Goal: Transaction & Acquisition: Purchase product/service

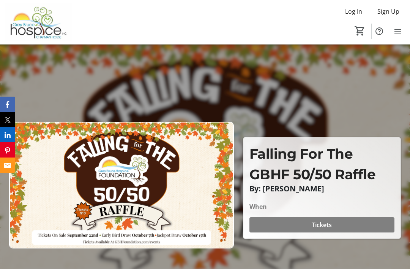
click at [330, 234] on span at bounding box center [322, 224] width 145 height 18
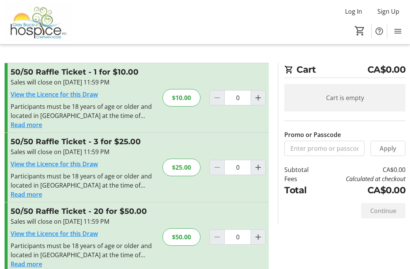
click at [196, 239] on div "$50.00" at bounding box center [182, 236] width 38 height 17
click at [189, 234] on div "$50.00" at bounding box center [182, 236] width 38 height 17
click at [262, 238] on mat-icon "Increment by one" at bounding box center [258, 236] width 9 height 9
type input "1"
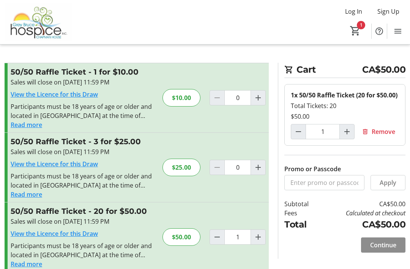
click at [394, 245] on span "Continue" at bounding box center [383, 244] width 26 height 9
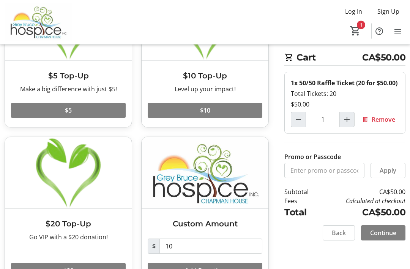
scroll to position [100, 0]
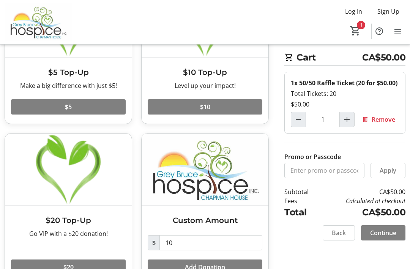
click at [386, 236] on span "Continue" at bounding box center [383, 232] width 26 height 9
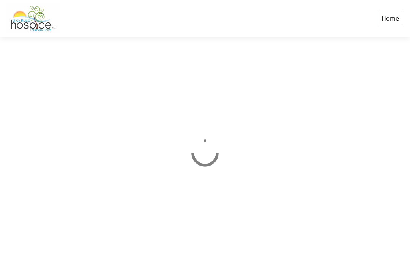
select select "CA"
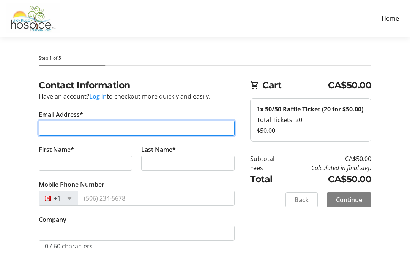
click at [64, 129] on input "Email Address*" at bounding box center [137, 127] width 196 height 15
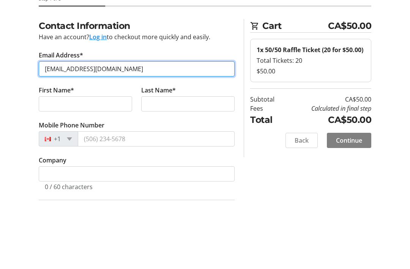
click at [63, 120] on input "[EMAIL_ADDRESS][DOMAIN_NAME]" at bounding box center [137, 127] width 196 height 15
click at [134, 120] on input "[EMAIL_ADDRESS][DOMAIN_NAME]" at bounding box center [137, 127] width 196 height 15
type input "[EMAIL_ADDRESS][DOMAIN_NAME]"
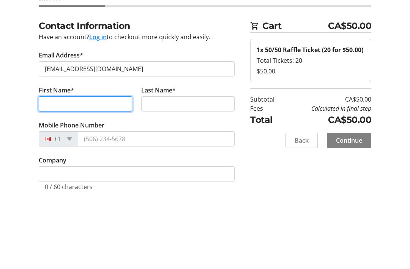
click at [78, 155] on input "First Name*" at bounding box center [85, 162] width 93 height 15
type input "[PERSON_NAME]"
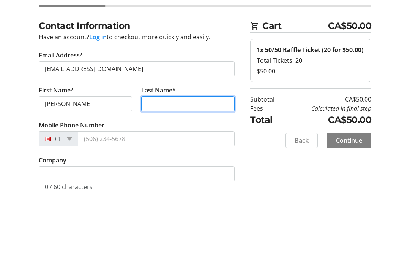
click at [174, 155] on input "Last Name*" at bounding box center [187, 162] width 93 height 15
type input "[PERSON_NAME]"
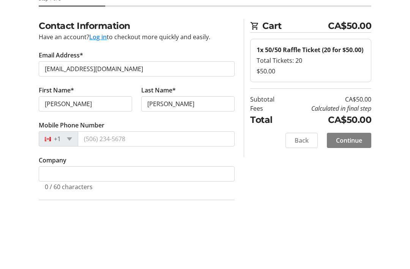
scroll to position [59, 0]
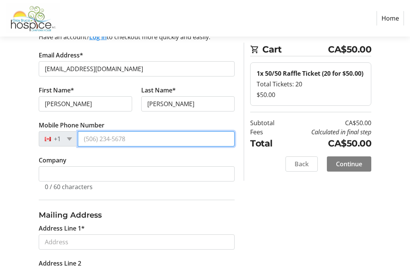
click at [95, 138] on input "Mobile Phone Number" at bounding box center [156, 138] width 157 height 15
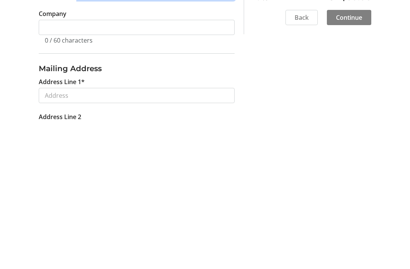
type input "[PHONE_NUMBER]"
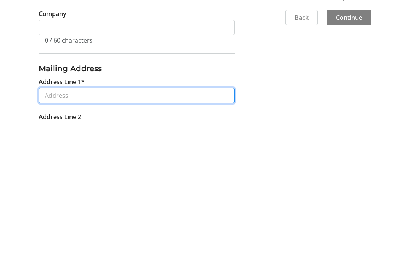
click at [80, 234] on input "Address Line 1*" at bounding box center [137, 241] width 196 height 15
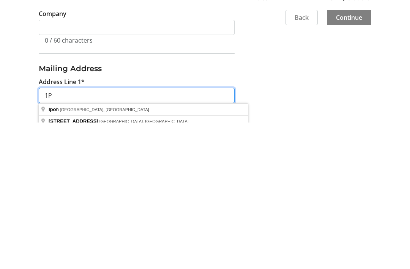
type input "1"
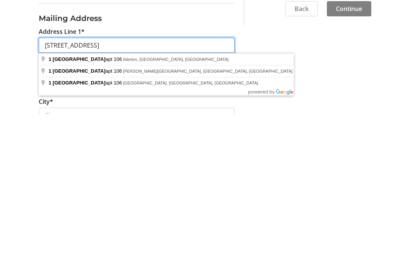
type input "[STREET_ADDRESS]"
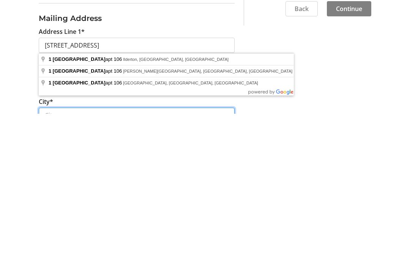
click at [83, 263] on input "City*" at bounding box center [137, 270] width 196 height 15
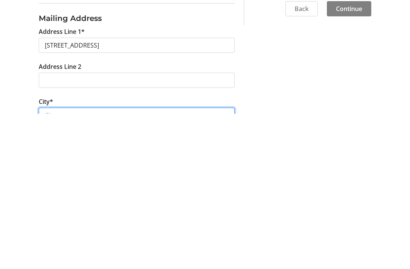
scroll to position [157, 0]
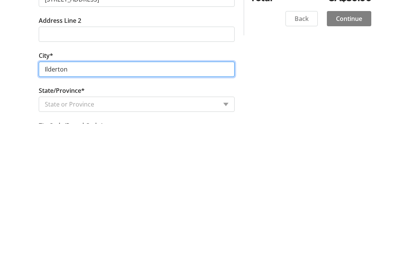
type input "Ilderton"
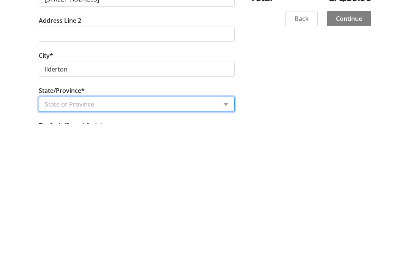
click at [73, 242] on select "State or Province State or Province [GEOGRAPHIC_DATA] [GEOGRAPHIC_DATA] [GEOGRA…" at bounding box center [137, 249] width 196 height 15
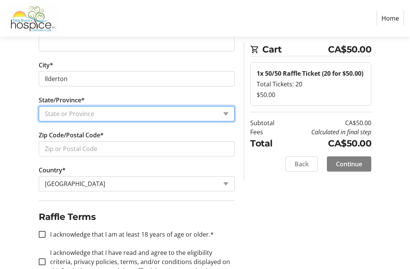
select select "ON"
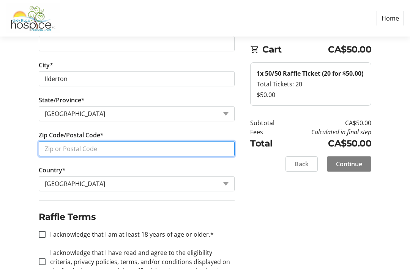
click at [80, 148] on input "Zip Code/Postal Code*" at bounding box center [137, 148] width 196 height 15
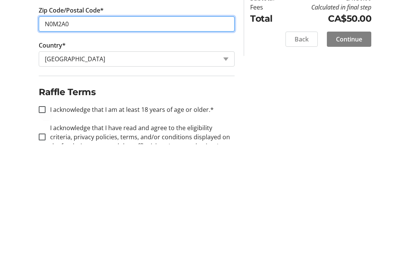
type input "N0M2A0"
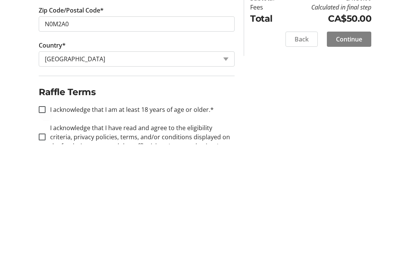
click at [50, 225] on div at bounding box center [42, 234] width 18 height 18
checkbox input "true"
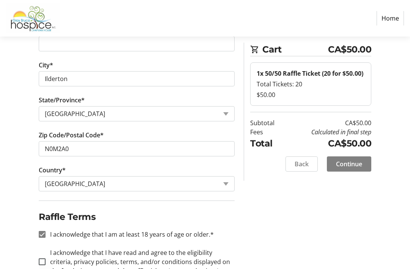
click at [47, 259] on div at bounding box center [42, 261] width 18 height 18
checkbox input "true"
click at [351, 165] on span "Continue" at bounding box center [349, 163] width 26 height 9
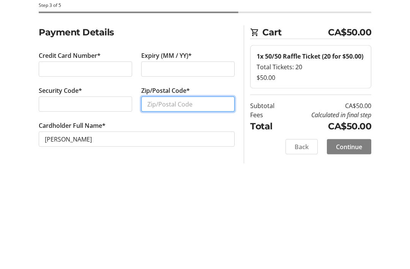
click at [169, 149] on input "Zip/Postal Code*" at bounding box center [187, 156] width 93 height 15
type input "N"
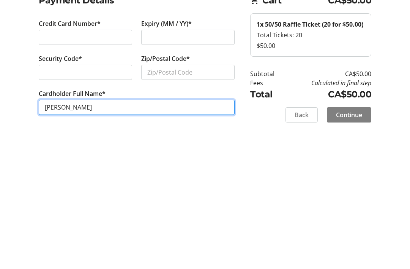
click at [66, 174] on tr-form-field "Cardholder Full Name* [PERSON_NAME]" at bounding box center [137, 191] width 196 height 35
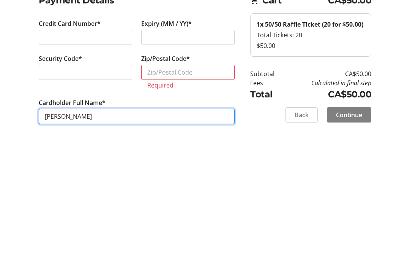
scroll to position [1, 0]
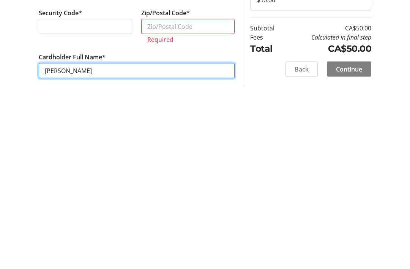
type input "[PERSON_NAME]"
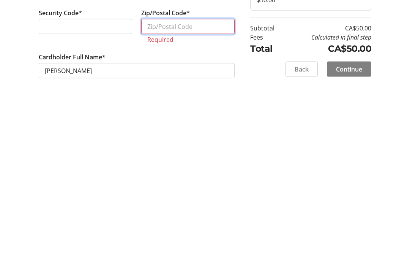
click at [170, 149] on input "Zip/Postal Code*" at bounding box center [187, 156] width 93 height 15
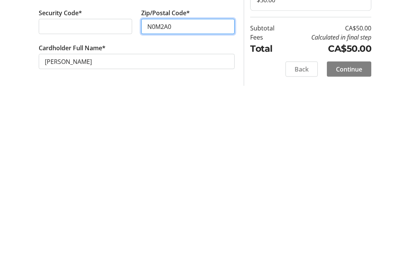
type input "N0M2A0"
click at [354, 195] on span "Continue" at bounding box center [349, 199] width 26 height 9
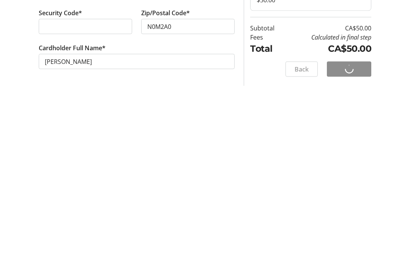
scroll to position [0, 0]
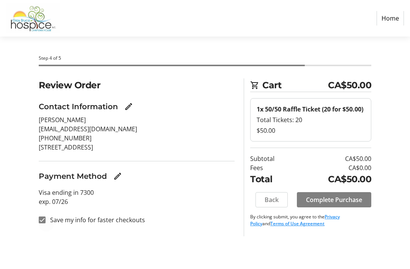
click at [49, 220] on div at bounding box center [42, 219] width 18 height 18
checkbox input "false"
click at [341, 199] on span "Complete Purchase" at bounding box center [334, 199] width 56 height 9
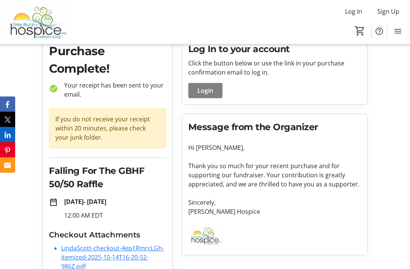
scroll to position [47, 0]
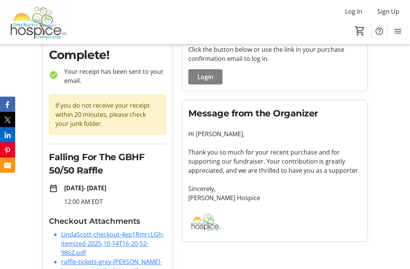
click at [69, 268] on div "Purchase Complete! check_circle Your receipt has been sent to your email. If yo…" at bounding box center [205, 158] width 334 height 272
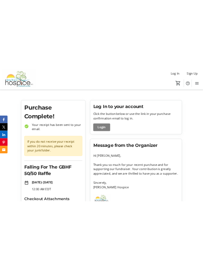
scroll to position [0, 0]
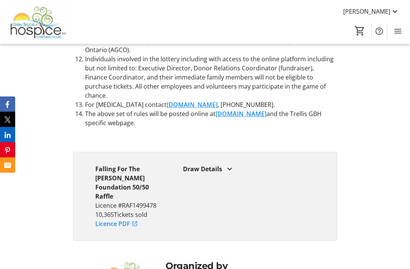
scroll to position [2201, 0]
